Goal: Find specific page/section: Find specific page/section

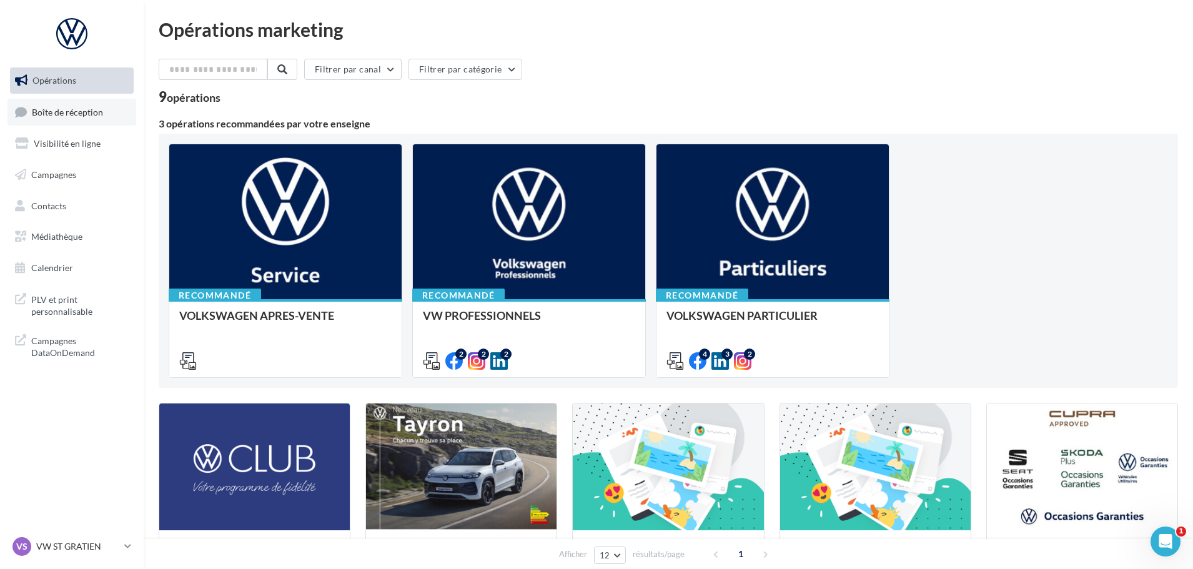
click at [72, 119] on link "Boîte de réception" at bounding box center [71, 112] width 129 height 27
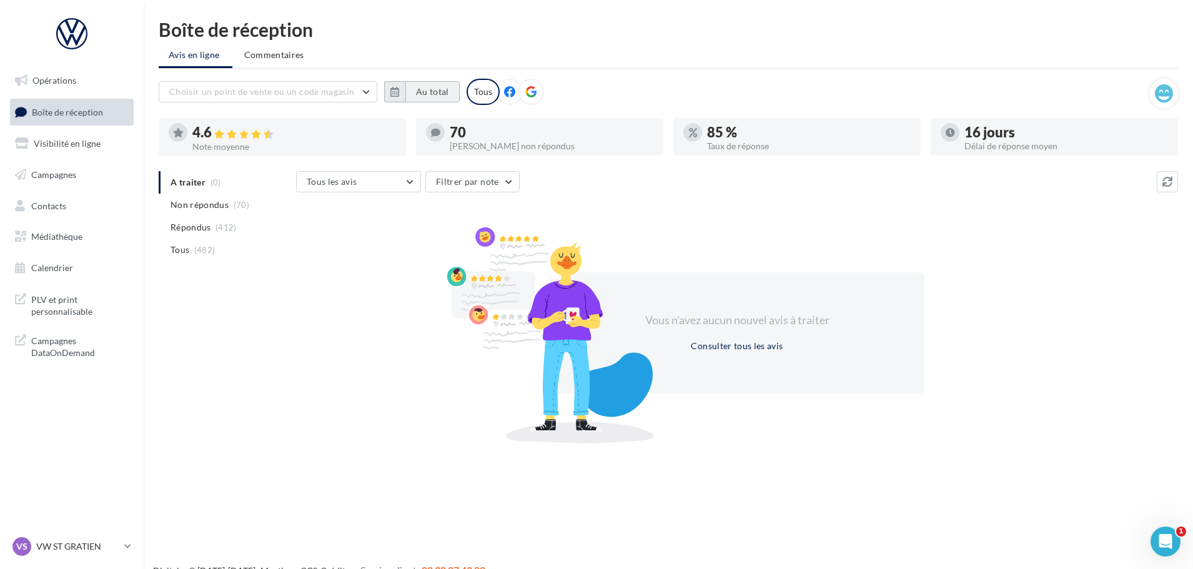
click at [421, 91] on button "Au total" at bounding box center [432, 91] width 54 height 21
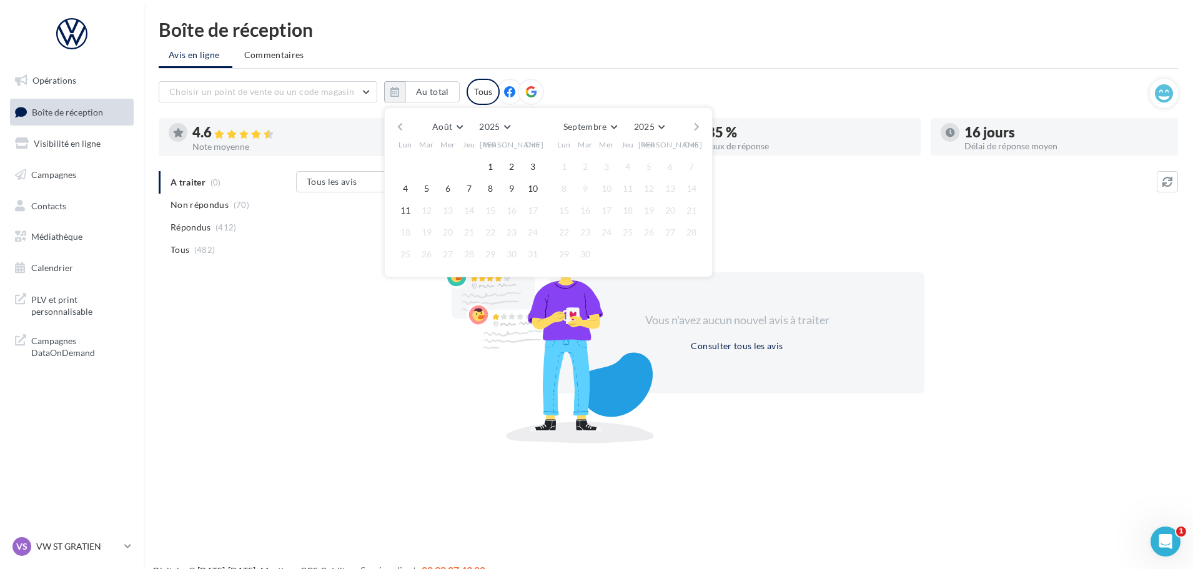
click at [398, 125] on button "button" at bounding box center [400, 126] width 11 height 17
click at [427, 170] on button "1" at bounding box center [426, 166] width 19 height 19
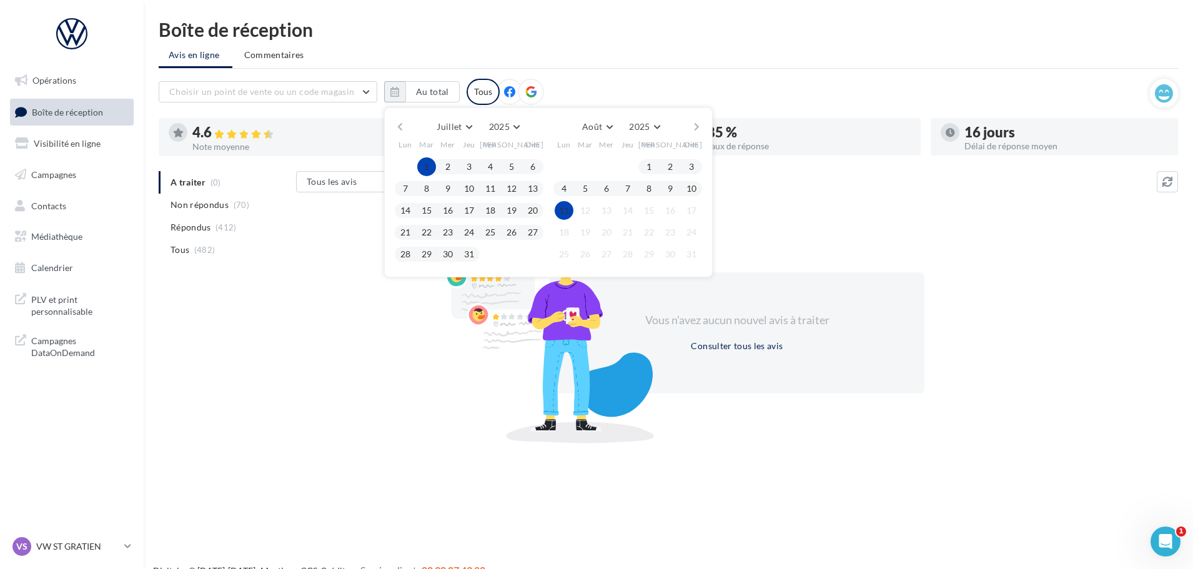
click at [562, 205] on button "11" at bounding box center [564, 210] width 19 height 19
